Goal: Task Accomplishment & Management: Manage account settings

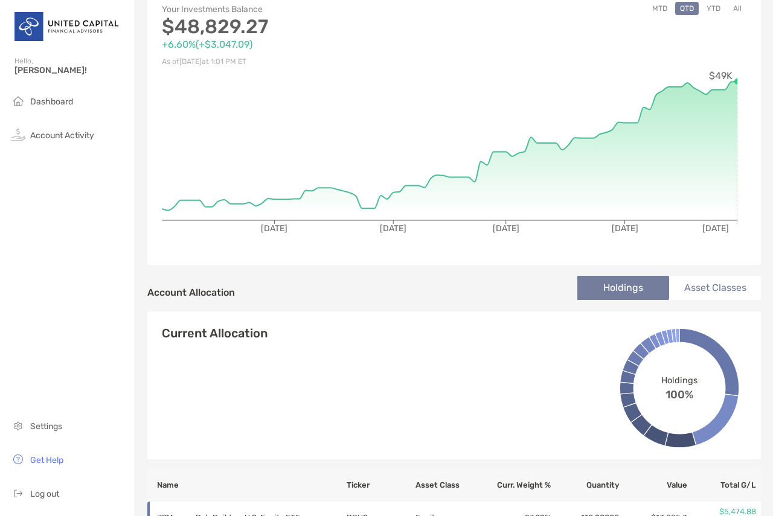
scroll to position [80, 0]
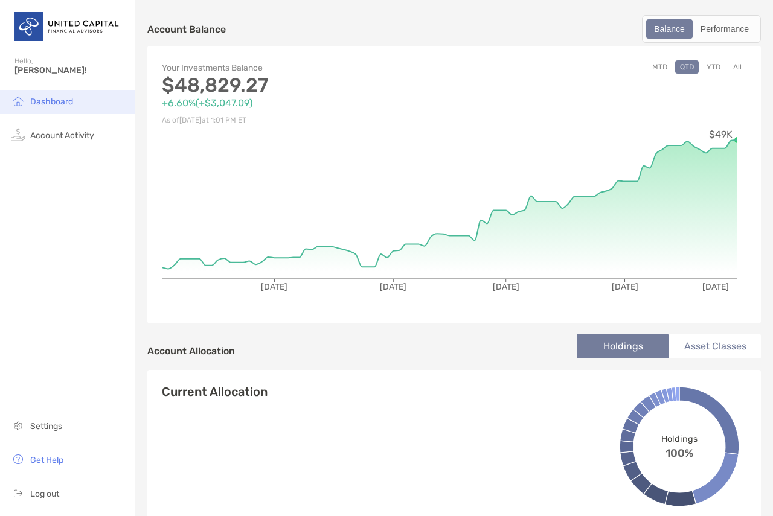
click at [57, 112] on li "Dashboard" at bounding box center [67, 102] width 135 height 24
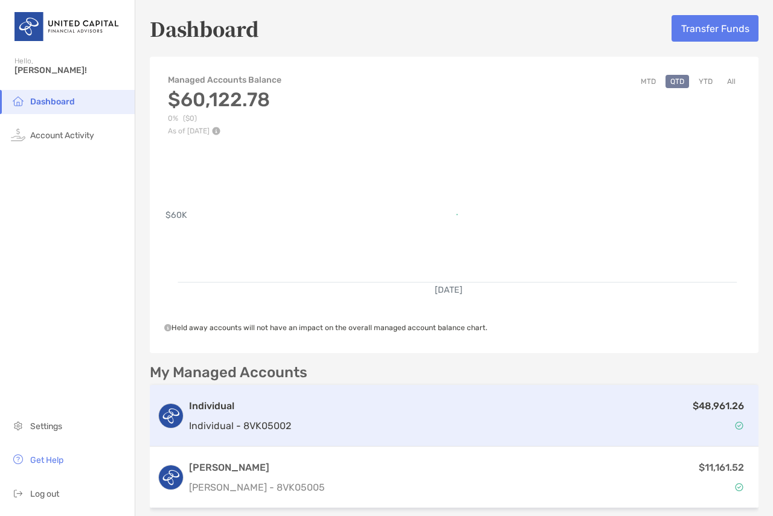
click at [631, 404] on div "$48,961.26" at bounding box center [523, 416] width 455 height 35
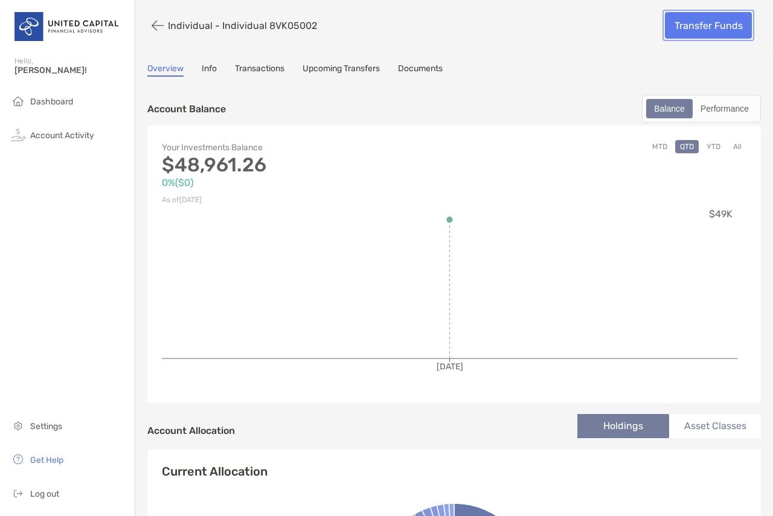
click at [686, 26] on link "Transfer Funds" at bounding box center [708, 25] width 87 height 27
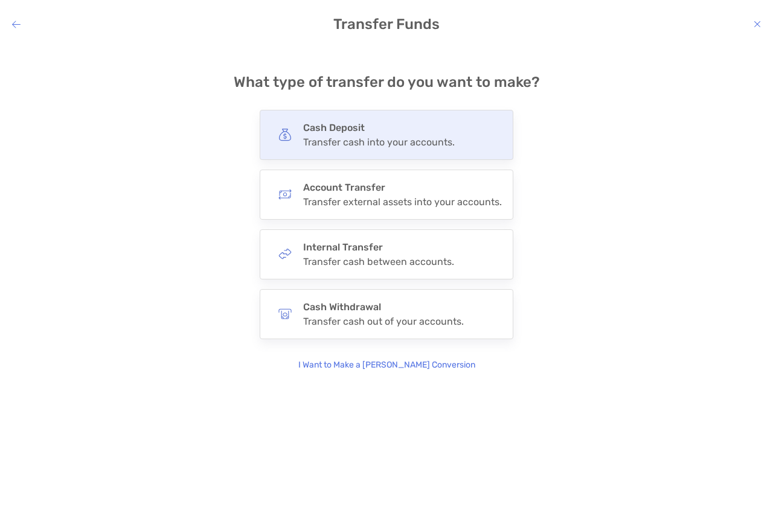
click at [420, 141] on div "Transfer cash into your accounts." at bounding box center [379, 141] width 152 height 11
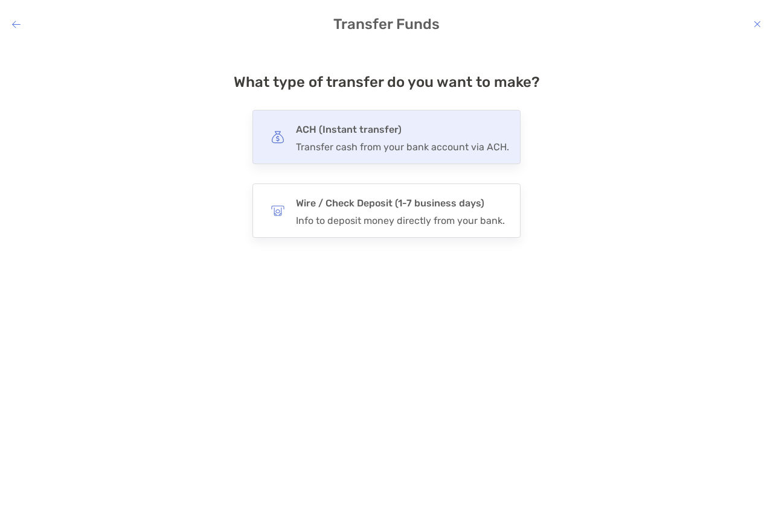
click at [408, 143] on div "Transfer cash from your bank account via ACH." at bounding box center [402, 146] width 213 height 11
click at [0, 0] on input "***" at bounding box center [0, 0] width 0 height 0
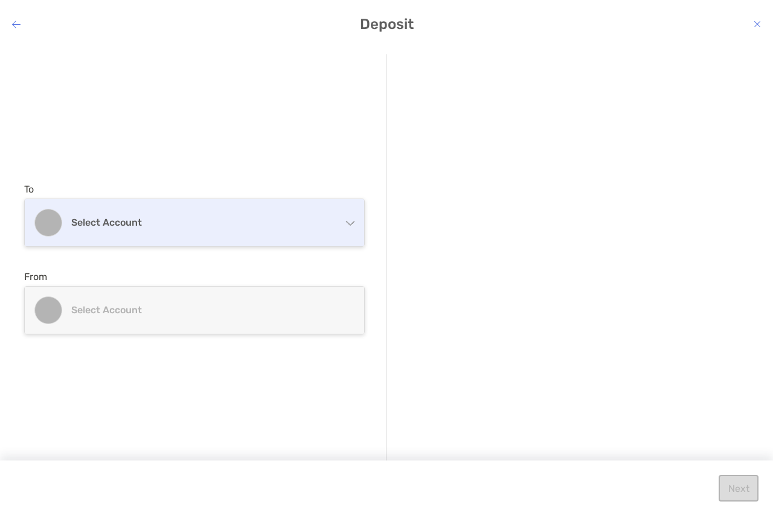
click at [188, 237] on div "Select account" at bounding box center [194, 222] width 339 height 47
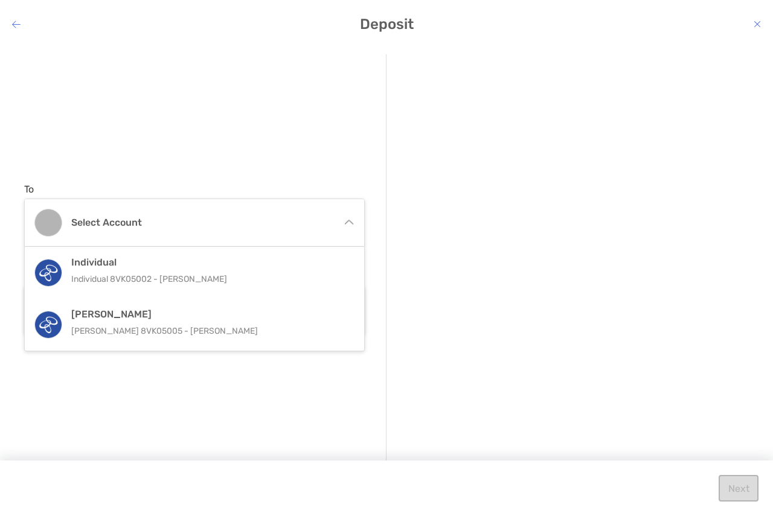
click at [218, 269] on div "Individual Individual 8VK05002 - [PERSON_NAME]" at bounding box center [207, 273] width 272 height 33
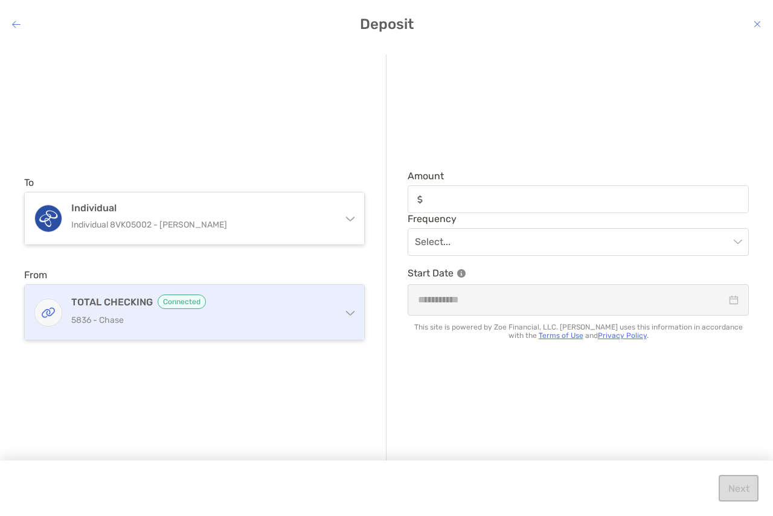
click at [217, 306] on h4 "TOTAL CHECKING Connected" at bounding box center [201, 302] width 261 height 14
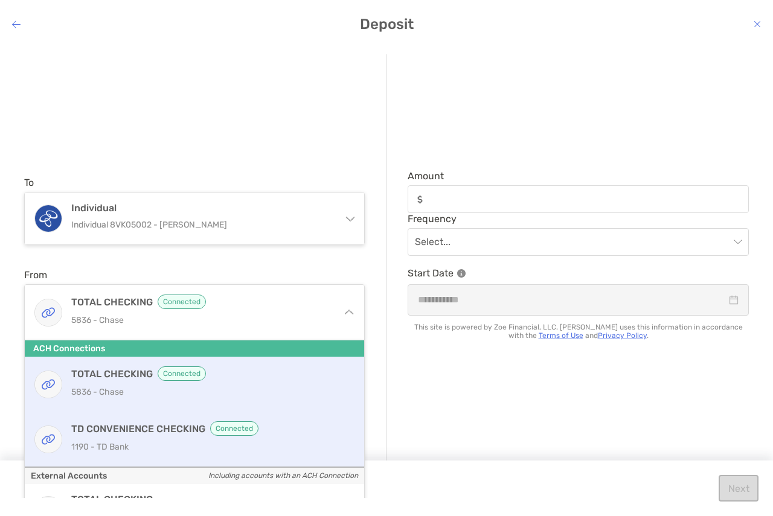
click at [181, 450] on p "1190 - TD Bank" at bounding box center [207, 447] width 272 height 15
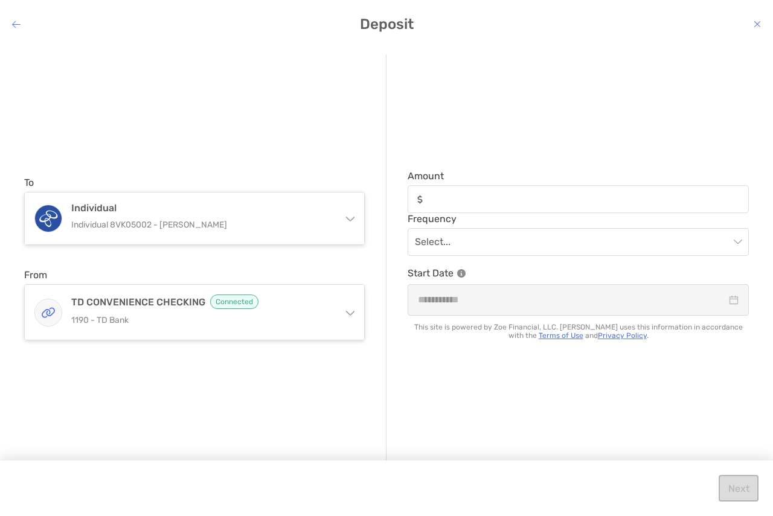
click at [452, 191] on div "modal" at bounding box center [578, 199] width 341 height 28
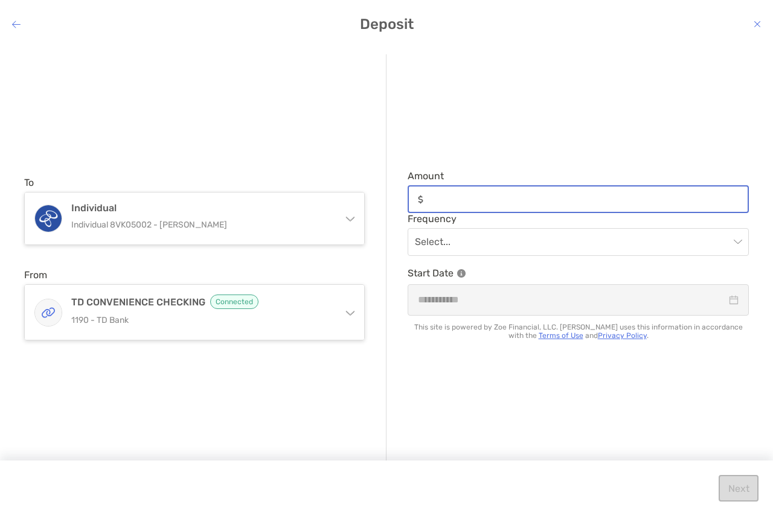
click at [452, 194] on input "Amount" at bounding box center [587, 199] width 319 height 10
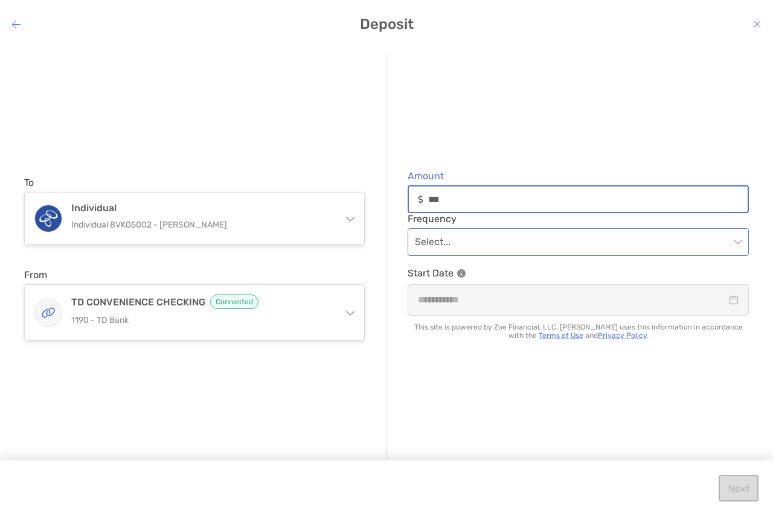
type input "***"
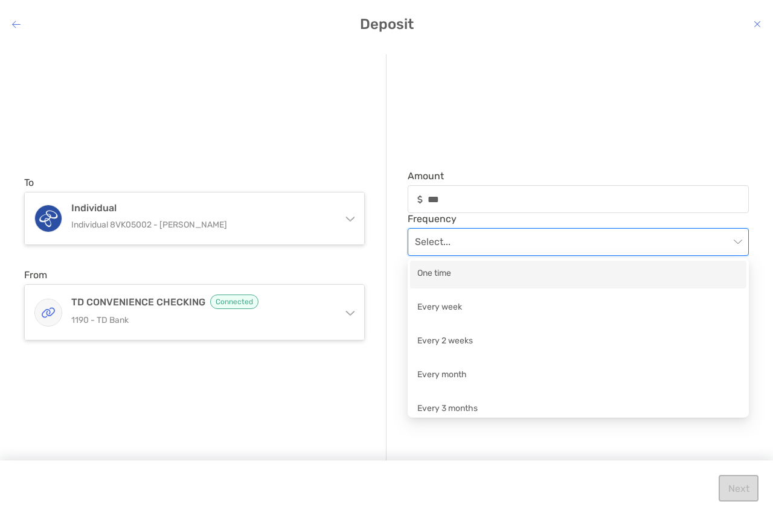
click at [605, 255] on input "modal" at bounding box center [572, 242] width 315 height 27
click at [532, 272] on div "One time" at bounding box center [578, 274] width 322 height 15
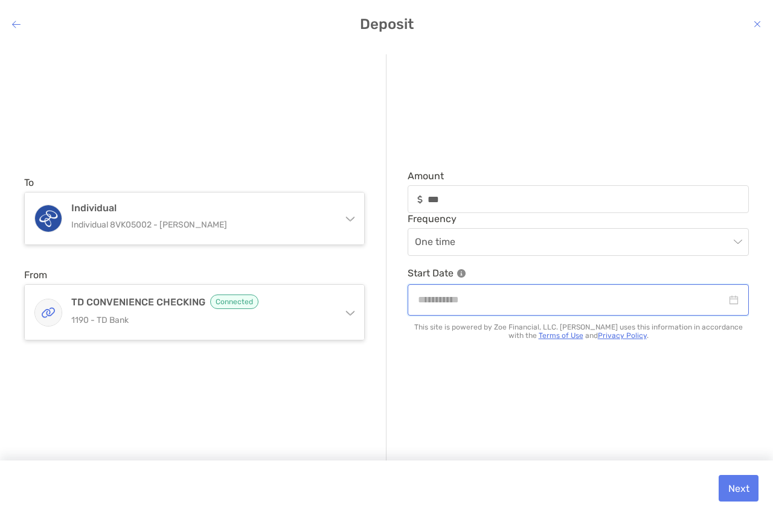
click at [646, 307] on input "modal" at bounding box center [572, 299] width 309 height 15
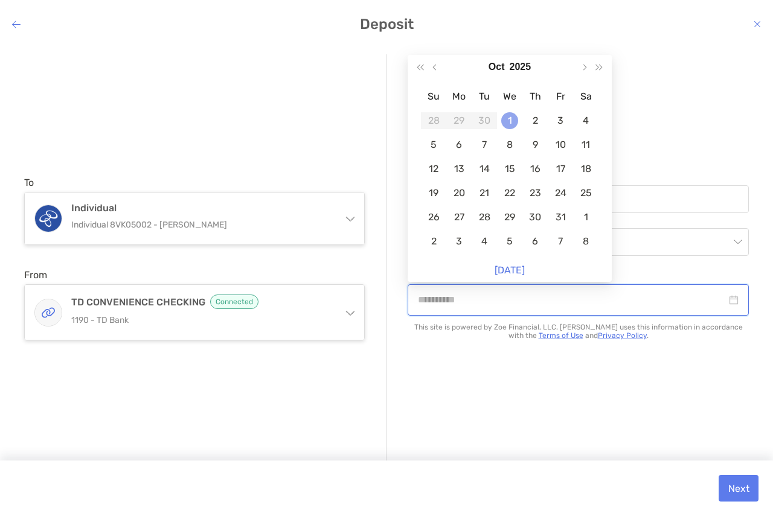
type input "**********"
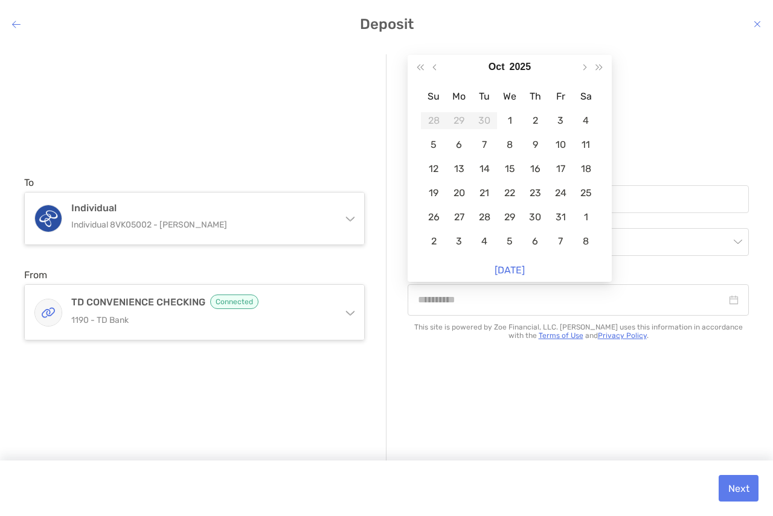
click at [507, 119] on div "1" at bounding box center [509, 120] width 17 height 17
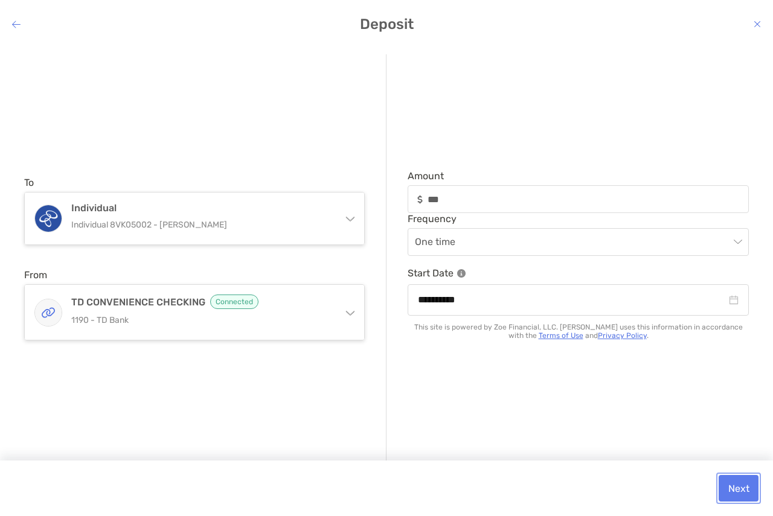
click at [733, 479] on button "Next" at bounding box center [739, 488] width 40 height 27
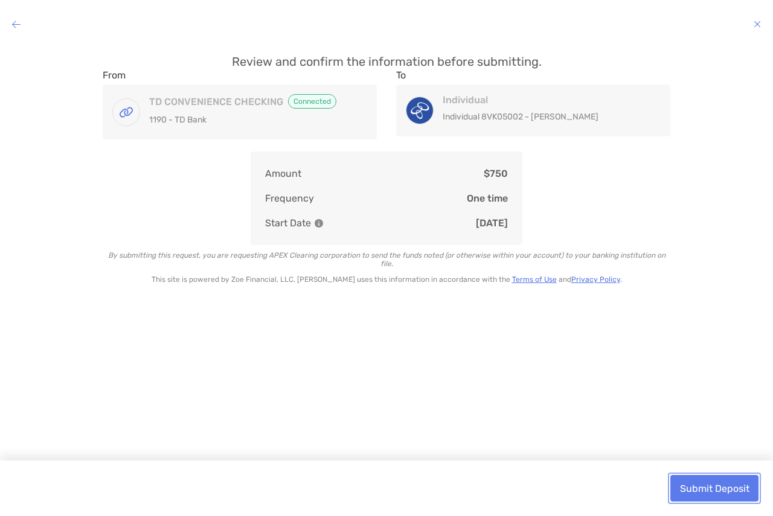
click at [731, 485] on button "Submit Deposit" at bounding box center [714, 488] width 88 height 27
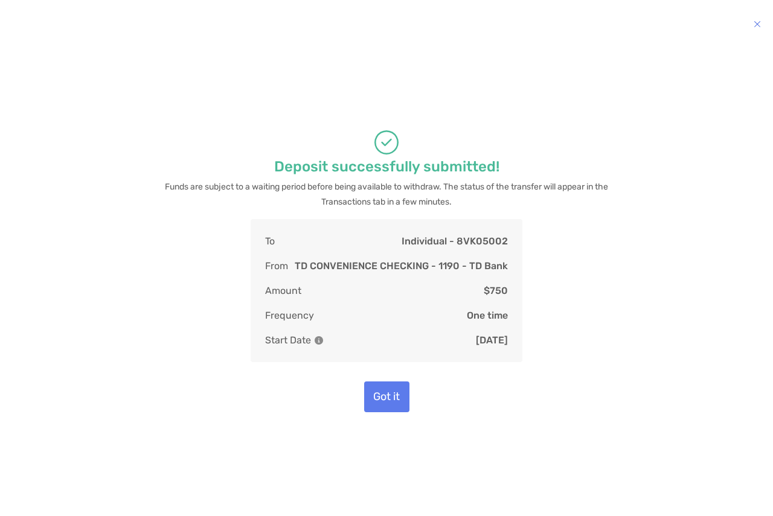
click at [558, 268] on div "Deposit successfully submitted! Funds are subject to a waiting period before be…" at bounding box center [387, 271] width 754 height 434
click at [757, 20] on icon "modal" at bounding box center [757, 24] width 7 height 10
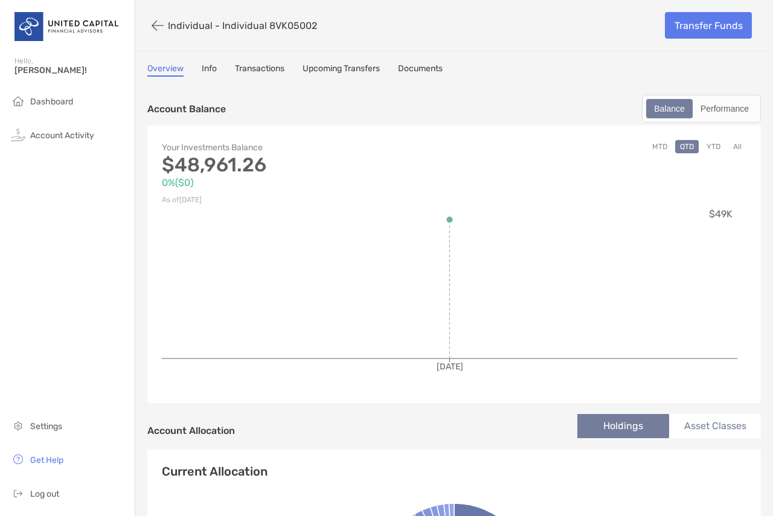
click at [702, 149] on button "YTD" at bounding box center [714, 146] width 24 height 13
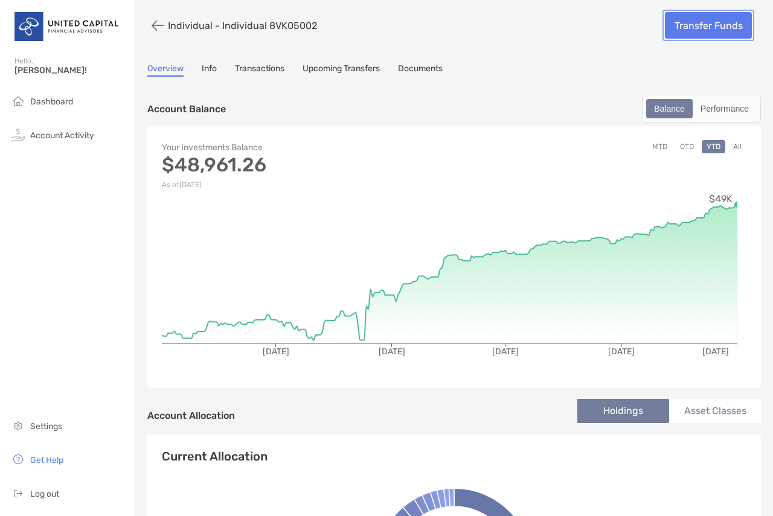
click at [687, 32] on link "Transfer Funds" at bounding box center [708, 25] width 87 height 27
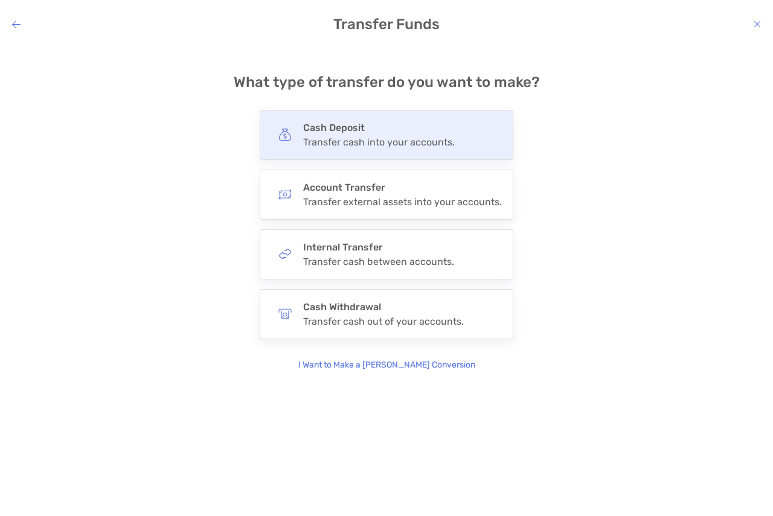
click at [376, 130] on h4 "Cash Deposit" at bounding box center [379, 127] width 152 height 11
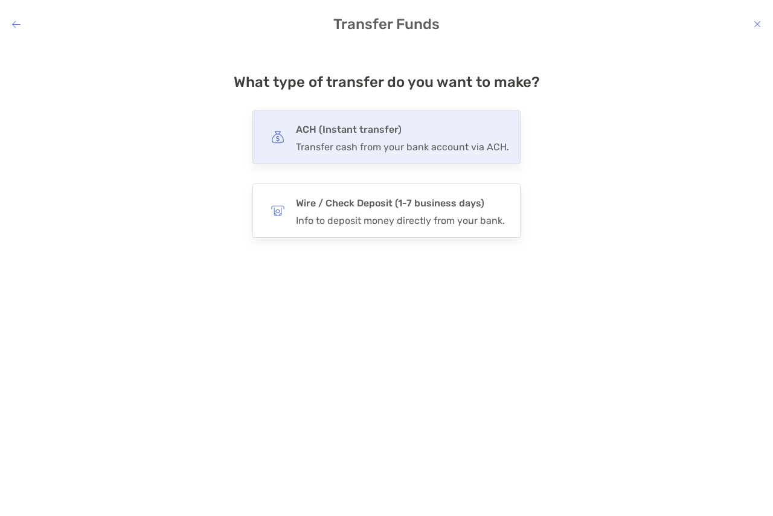
click at [406, 151] on div "Transfer cash from your bank account via ACH." at bounding box center [402, 146] width 213 height 11
click at [0, 0] on input "***" at bounding box center [0, 0] width 0 height 0
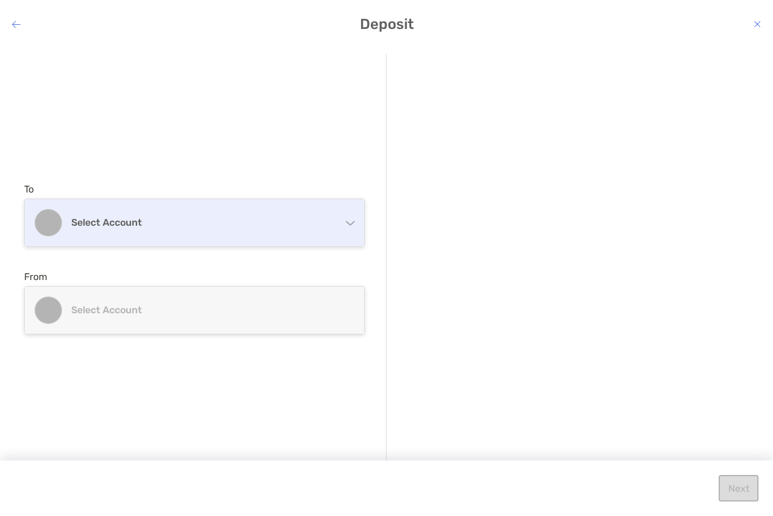
click at [193, 234] on div "Select account" at bounding box center [194, 222] width 339 height 47
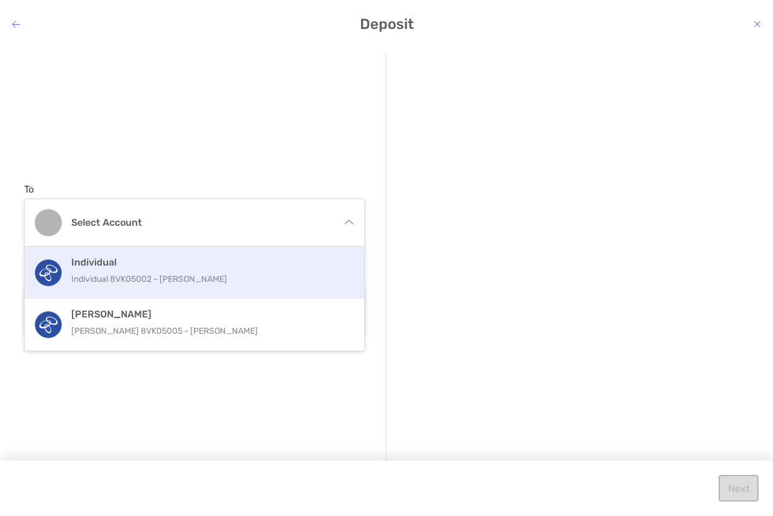
click at [222, 280] on p "Individual 8VK05002 - [PERSON_NAME]" at bounding box center [207, 279] width 272 height 15
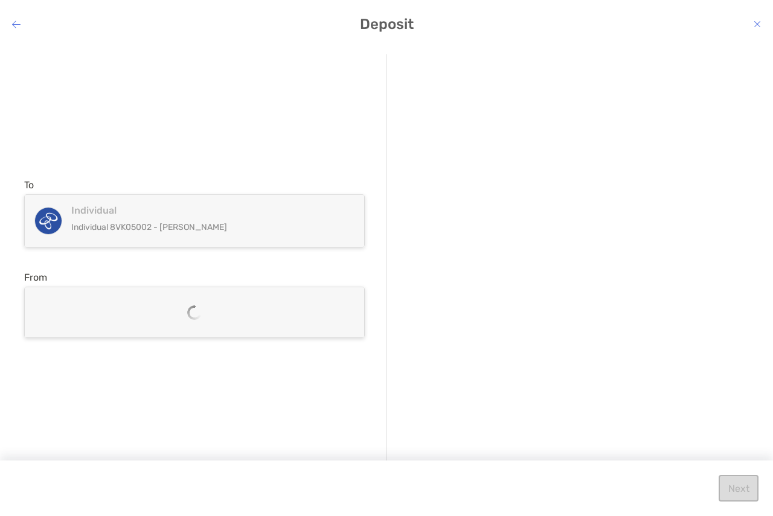
click at [221, 284] on div "From ACH Connections TOTAL CHECKING Connected 5836 - Chase TD CONVENIENCE CHECK…" at bounding box center [194, 305] width 341 height 66
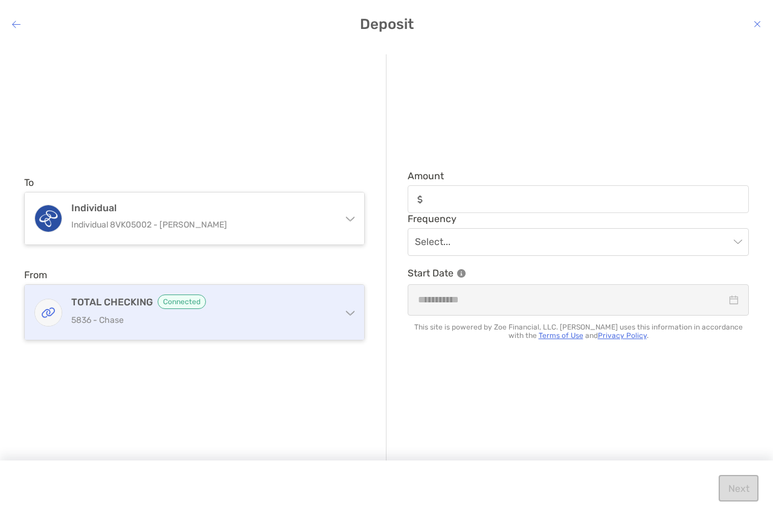
click at [228, 313] on p "5836 - Chase" at bounding box center [201, 320] width 261 height 15
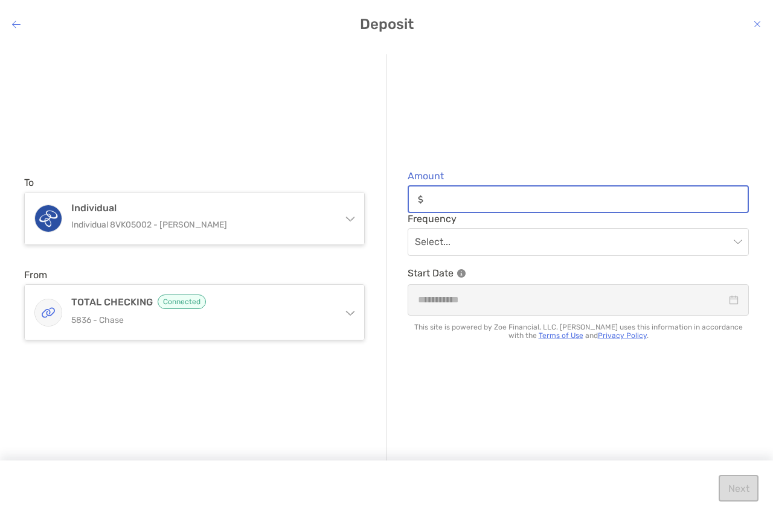
click at [480, 198] on input "Amount" at bounding box center [587, 199] width 319 height 10
click at [563, 199] on input "Amount" at bounding box center [587, 199] width 319 height 10
type input "***"
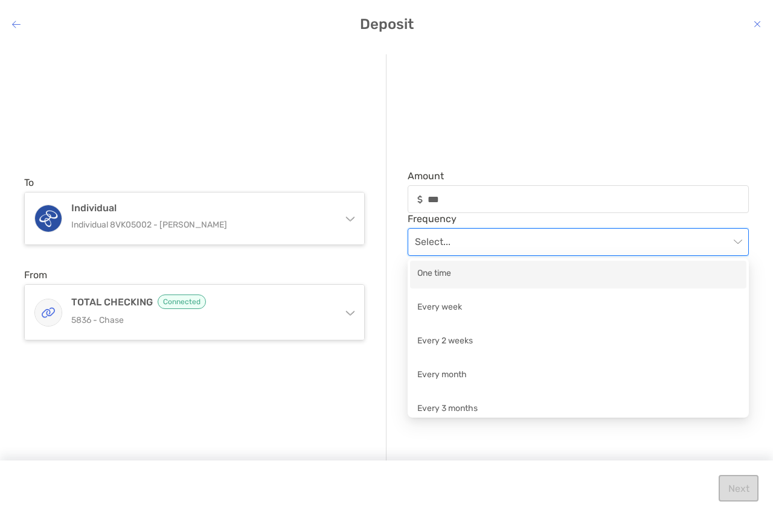
click at [612, 243] on input "modal" at bounding box center [572, 242] width 315 height 27
click at [551, 273] on div "One time" at bounding box center [578, 274] width 322 height 15
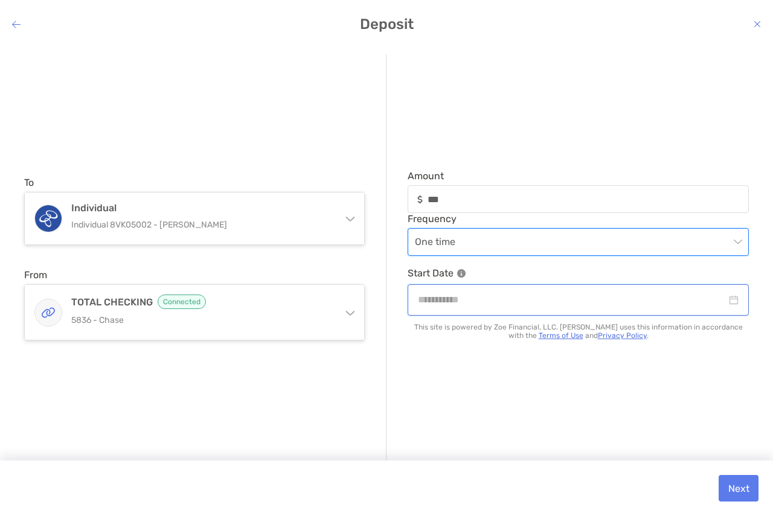
click at [609, 297] on input "modal" at bounding box center [572, 299] width 309 height 15
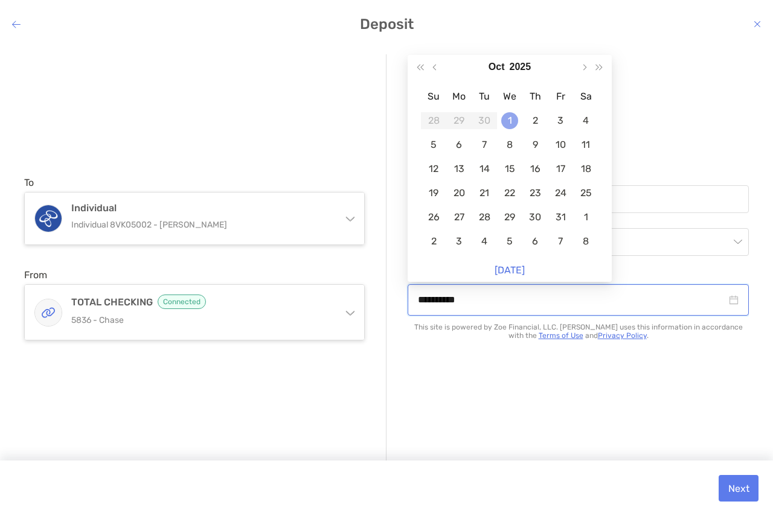
type input "**********"
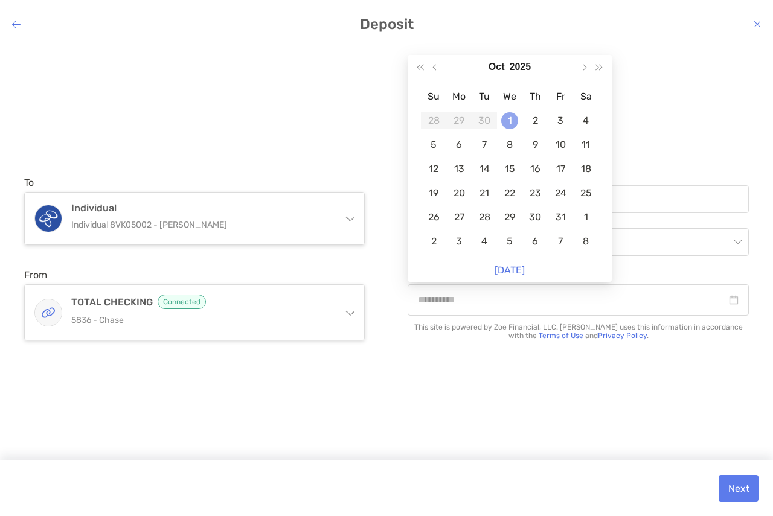
click at [510, 120] on div "1" at bounding box center [509, 120] width 17 height 17
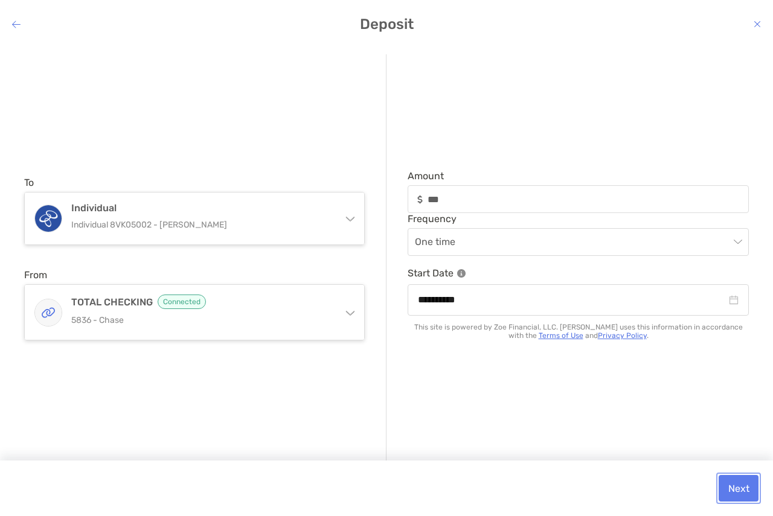
click at [743, 493] on button "Next" at bounding box center [739, 488] width 40 height 27
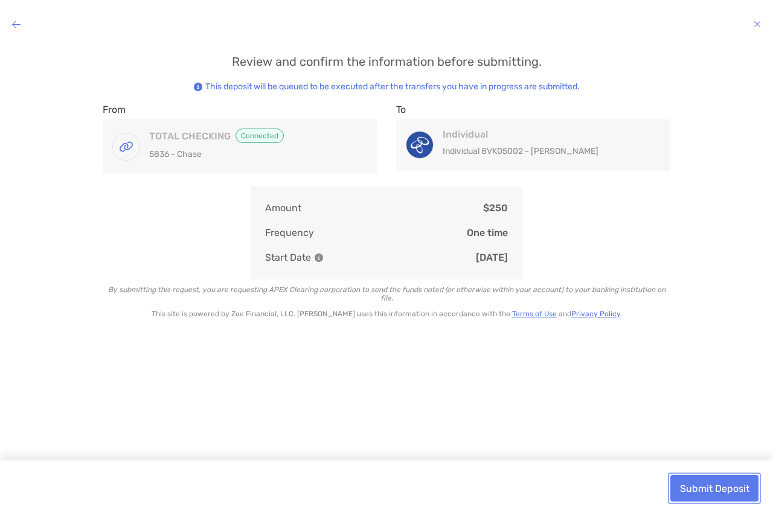
click at [736, 490] on button "Submit Deposit" at bounding box center [714, 488] width 88 height 27
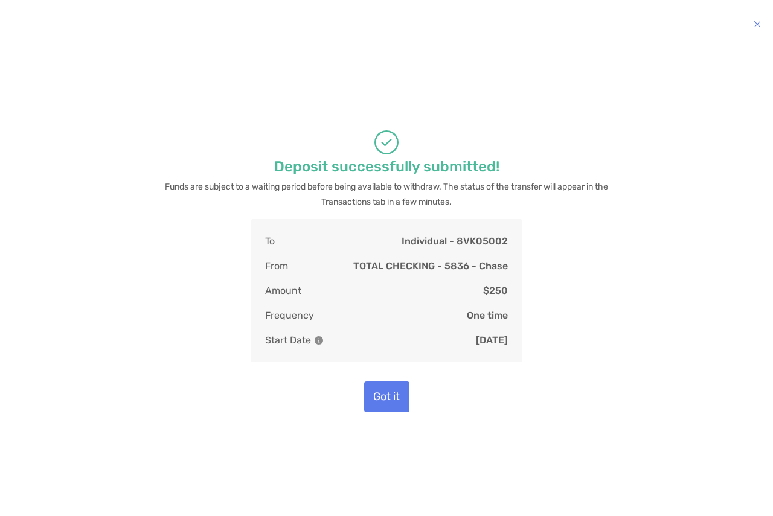
click at [756, 26] on icon "modal" at bounding box center [757, 24] width 7 height 10
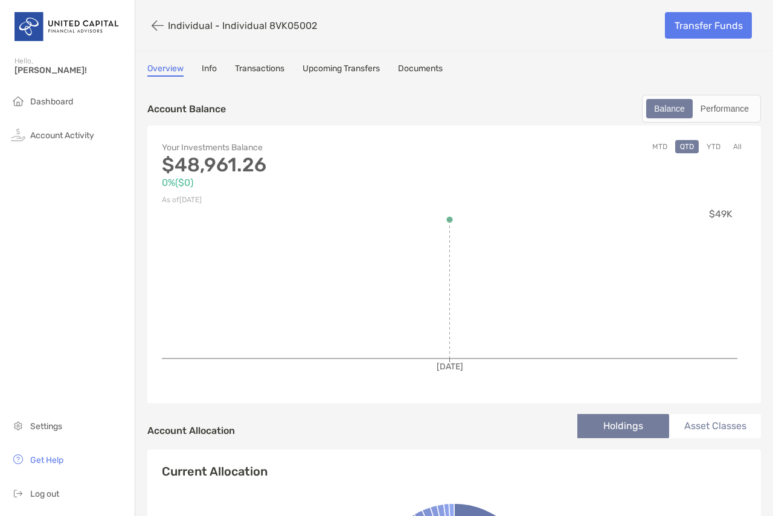
click at [702, 146] on button "YTD" at bounding box center [714, 146] width 24 height 13
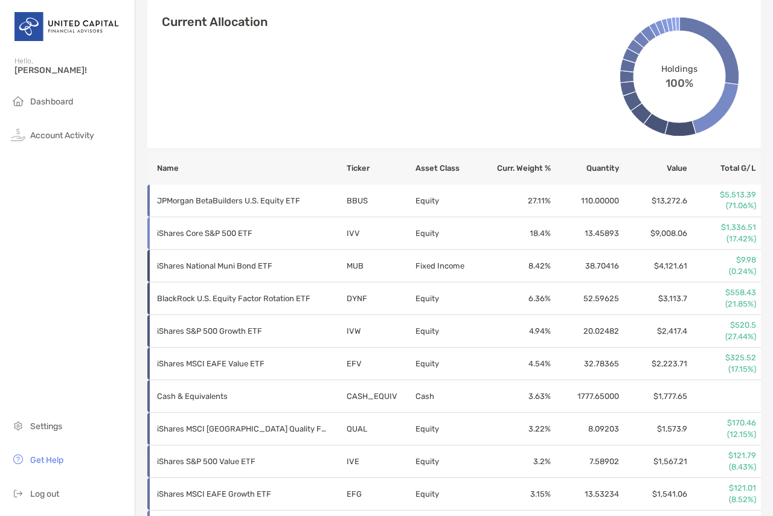
scroll to position [458, 0]
